Goal: Transaction & Acquisition: Purchase product/service

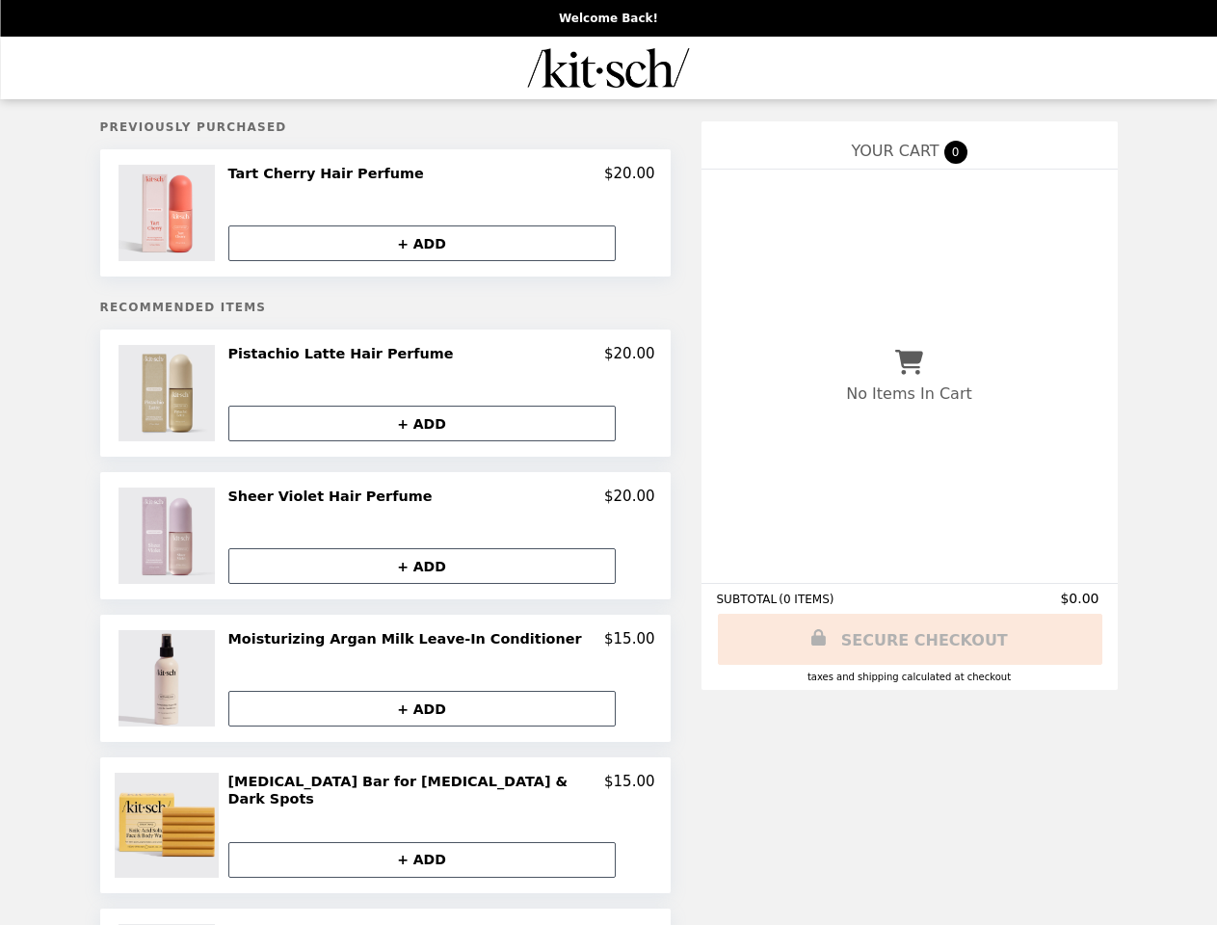
click at [198, 215] on img at bounding box center [168, 213] width 101 height 96
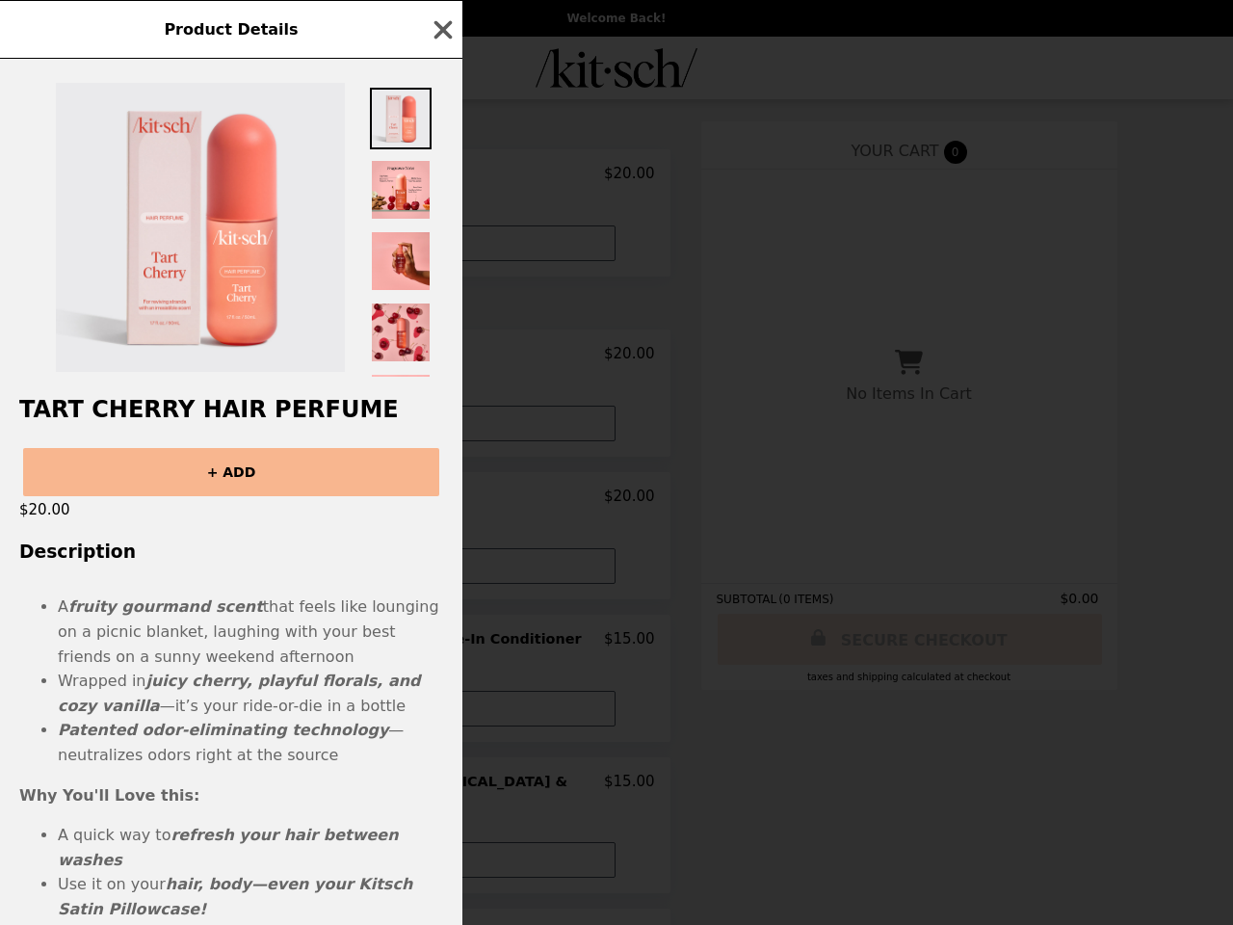
click at [441, 176] on div "Product Details Tart Cherry Hair Perfume + ADD $20.00 Description A fruity gour…" at bounding box center [616, 462] width 1233 height 925
click at [441, 245] on div at bounding box center [231, 218] width 462 height 318
click at [198, 397] on div "Product Details Tart Cherry Hair Perfume + ADD $20.00 Description A fruity gour…" at bounding box center [616, 462] width 1233 height 925
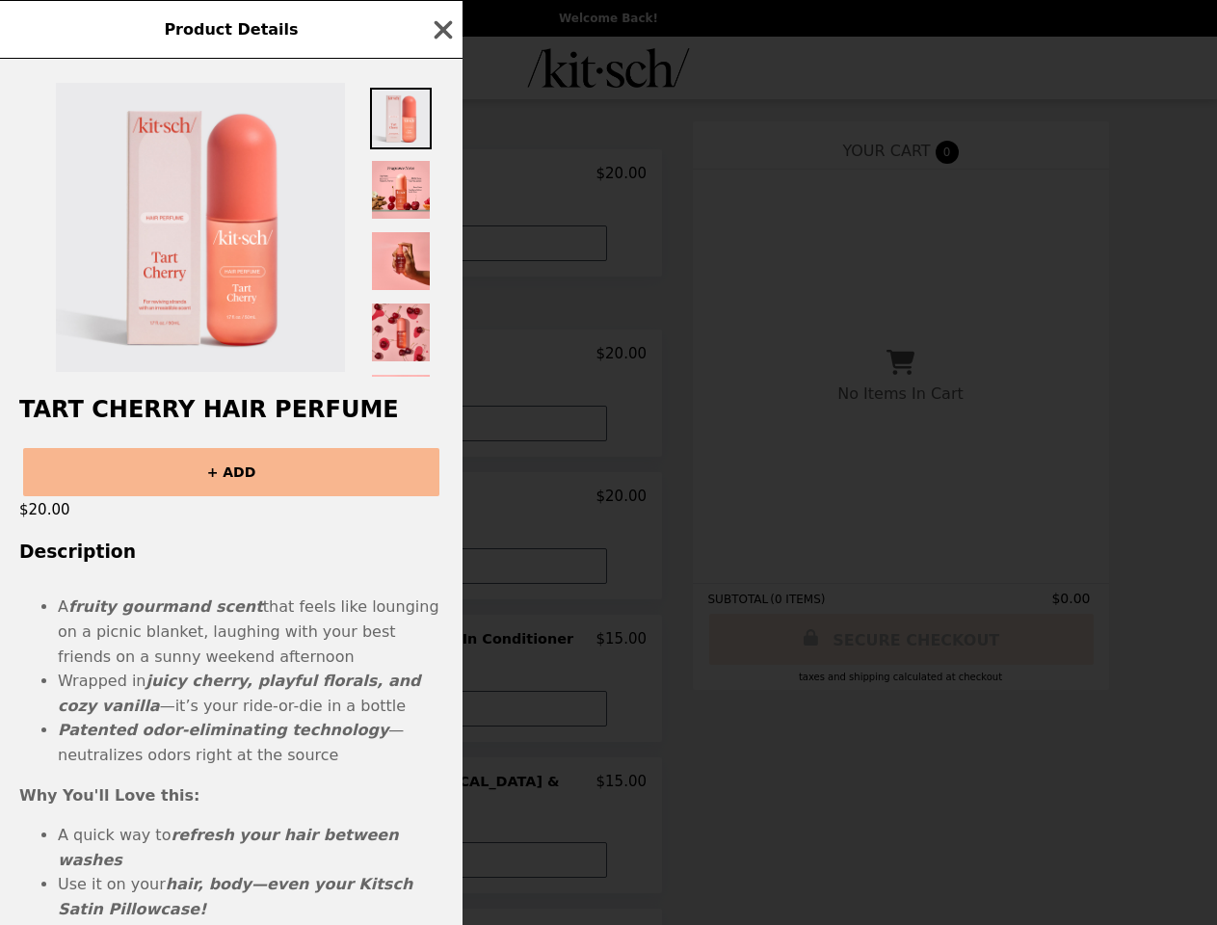
click at [441, 358] on h2 "Pistachio Latte Hair Perfume" at bounding box center [336, 353] width 233 height 17
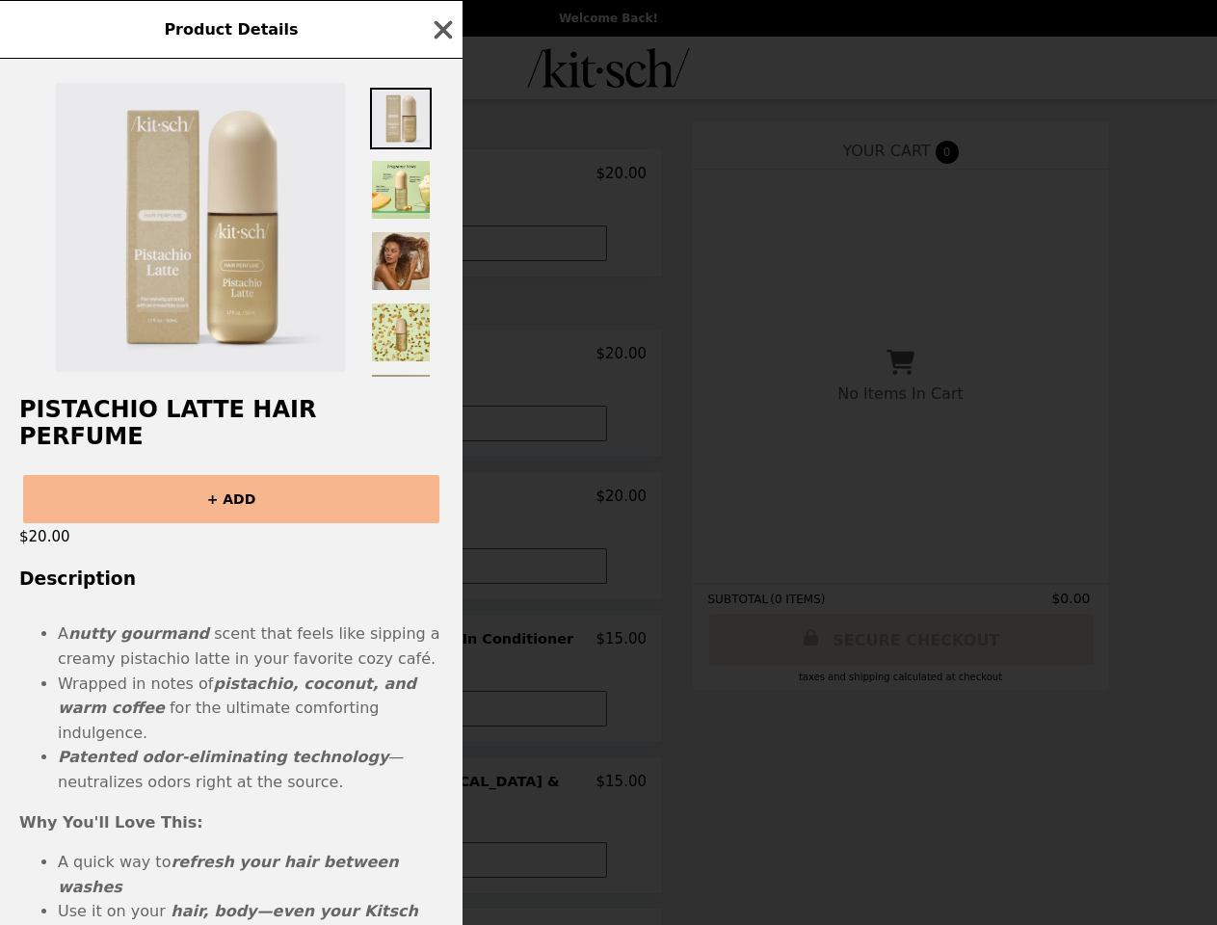
click at [441, 427] on div "Product Details Pistachio Latte Hair Perfume + ADD $20.00 Description A nutty g…" at bounding box center [608, 462] width 1217 height 925
click at [198, 539] on div "Pistachio Latte Hair Perfume + ADD $20.00 Description A nutty gourmand scent th…" at bounding box center [231, 492] width 462 height 866
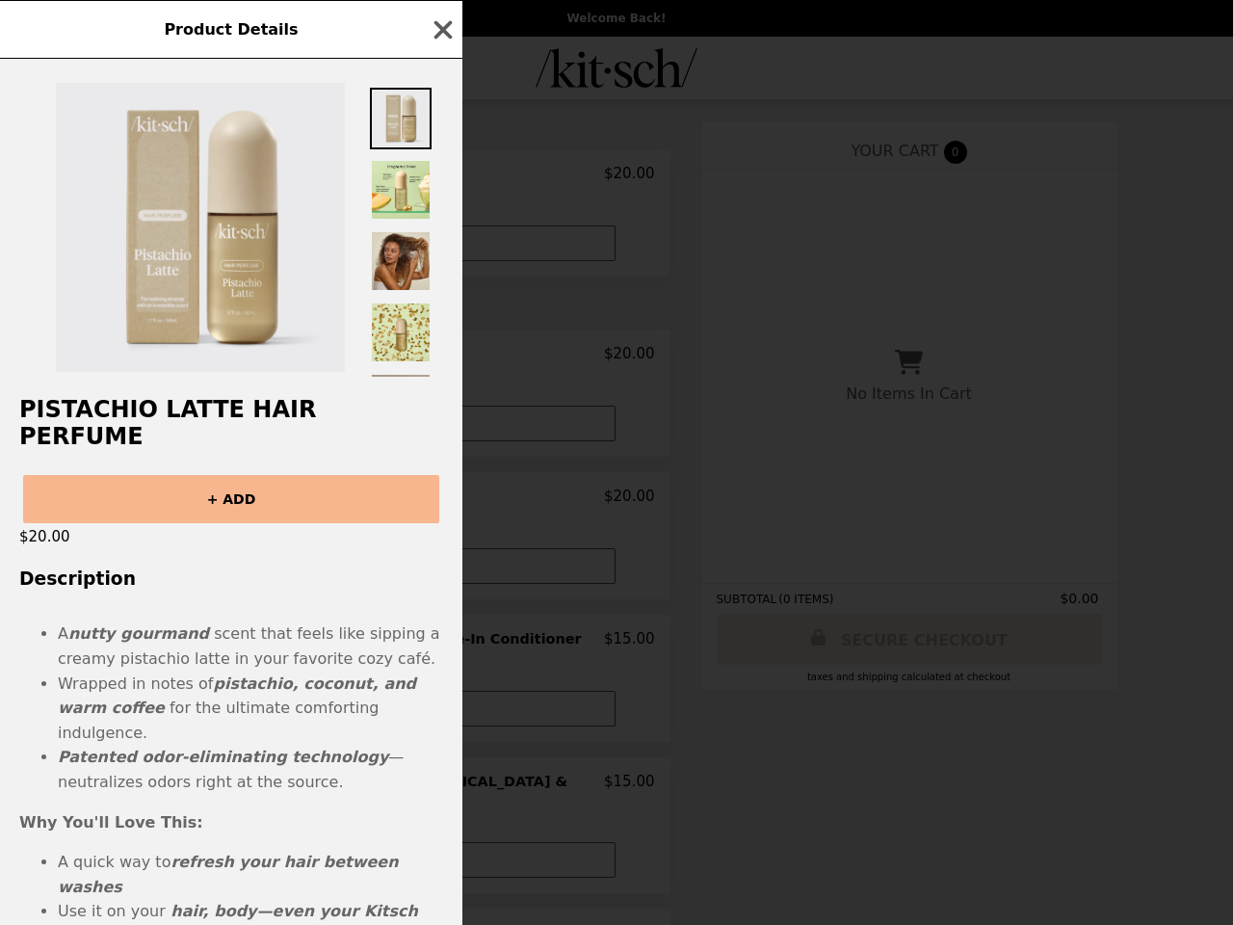
click at [441, 501] on div "Product Details Pistachio Latte Hair Perfume + ADD $20.00 Description A nutty g…" at bounding box center [616, 462] width 1233 height 925
click at [441, 569] on button "+ ADD" at bounding box center [421, 566] width 387 height 36
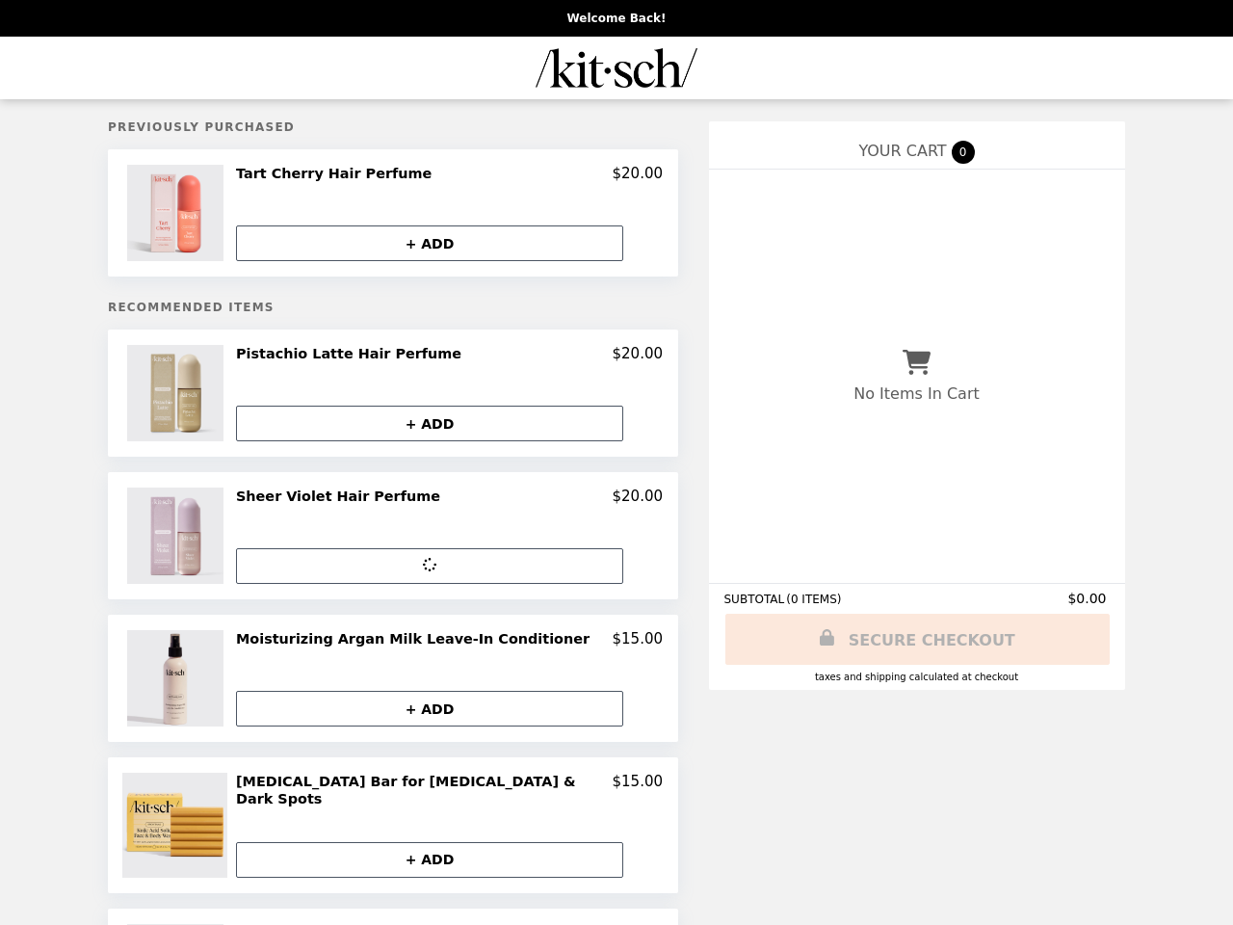
click at [198, 682] on img at bounding box center [177, 678] width 101 height 96
